Goal: Transaction & Acquisition: Book appointment/travel/reservation

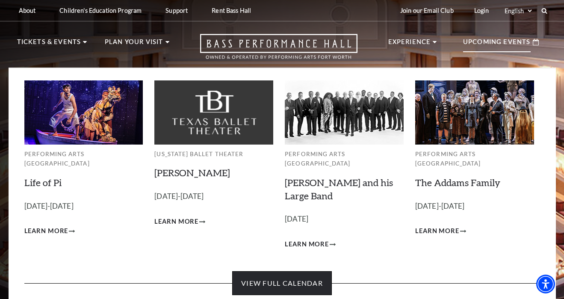
click at [276, 271] on link "View Full Calendar" at bounding box center [282, 283] width 100 height 24
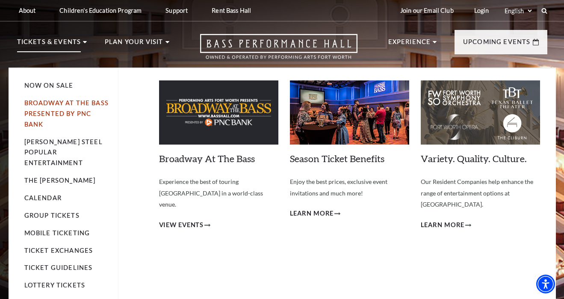
click at [59, 102] on link "Broadway At The Bass presented by PNC Bank" at bounding box center [66, 113] width 84 height 29
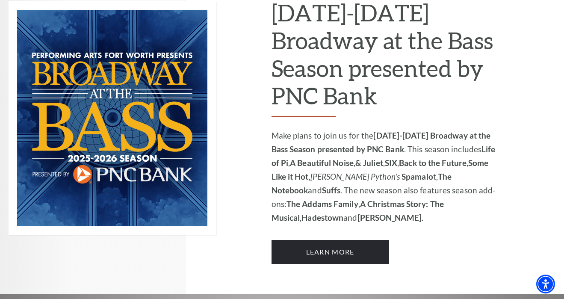
scroll to position [590, 0]
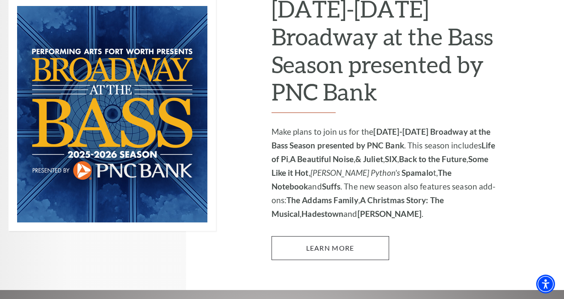
click at [324, 236] on link "Learn More" at bounding box center [331, 248] width 118 height 24
